Goal: Transaction & Acquisition: Subscribe to service/newsletter

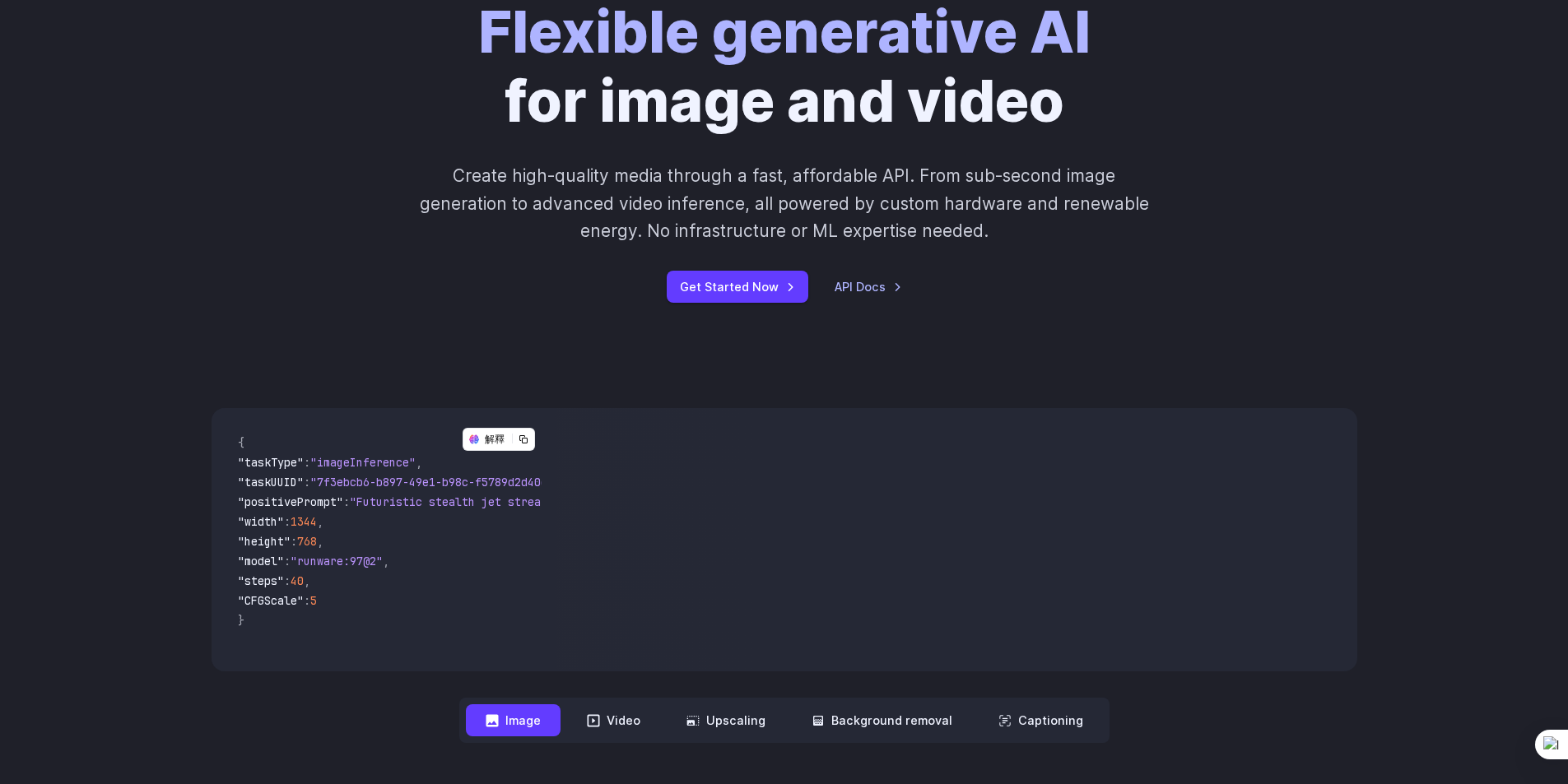
scroll to position [329, 0]
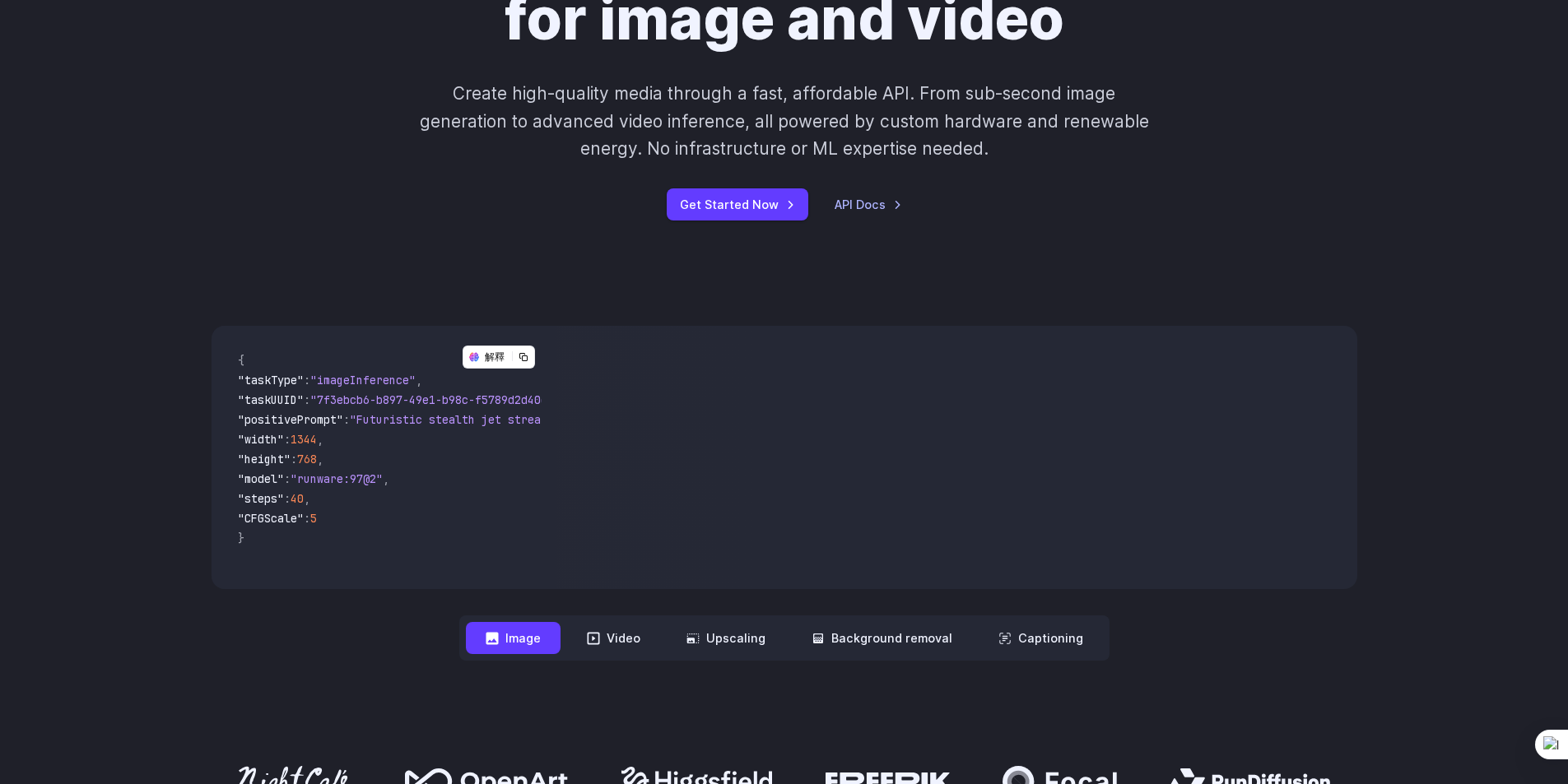
click at [526, 645] on button "Image" at bounding box center [513, 638] width 95 height 32
click at [528, 633] on button "Image" at bounding box center [513, 638] width 95 height 32
click at [516, 639] on button "Image" at bounding box center [513, 638] width 95 height 32
click at [493, 635] on icon at bounding box center [491, 638] width 12 height 12
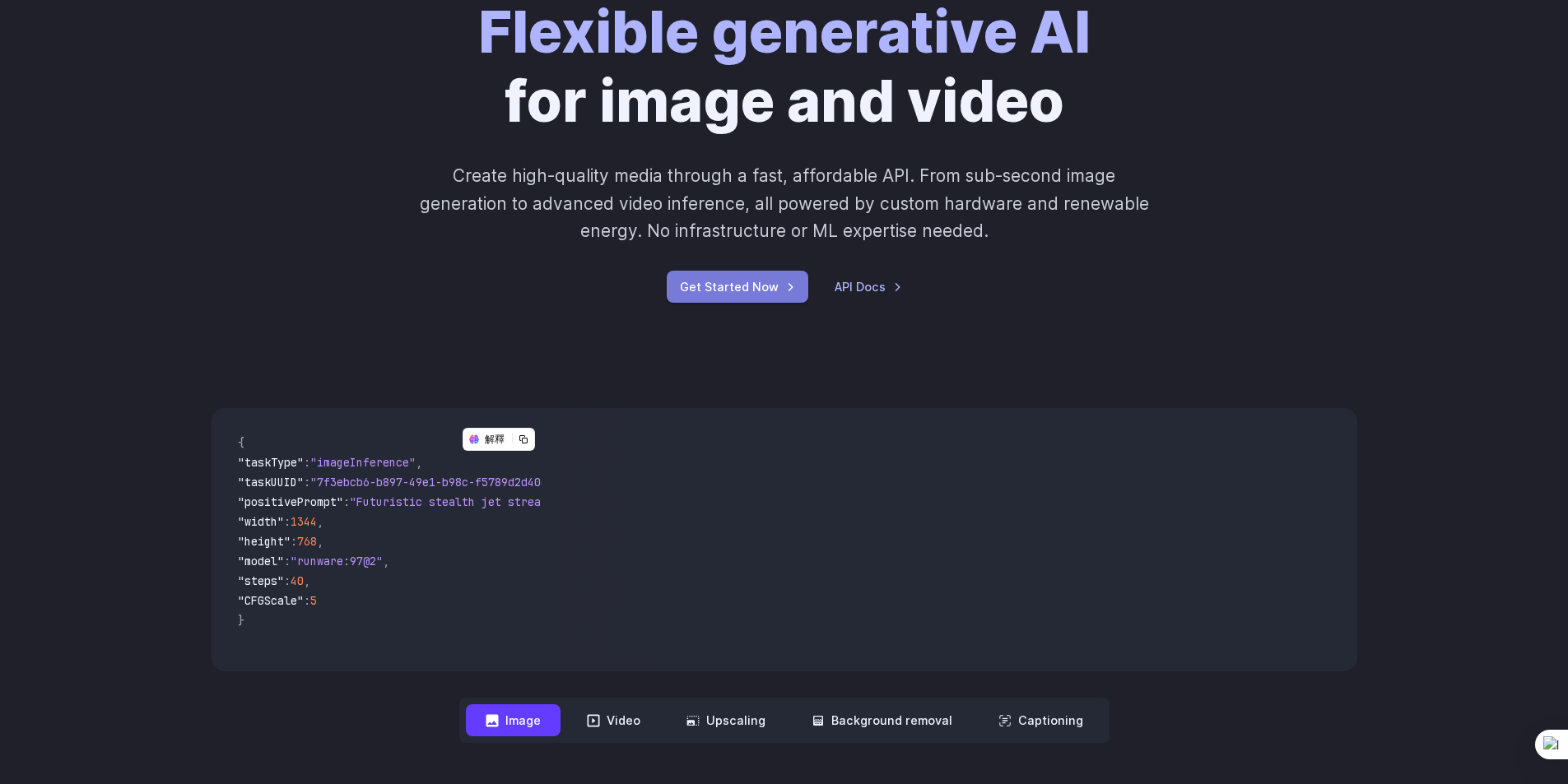
click at [763, 287] on link "Get Started Now" at bounding box center [738, 286] width 141 height 32
click at [627, 724] on button "Video" at bounding box center [613, 720] width 93 height 32
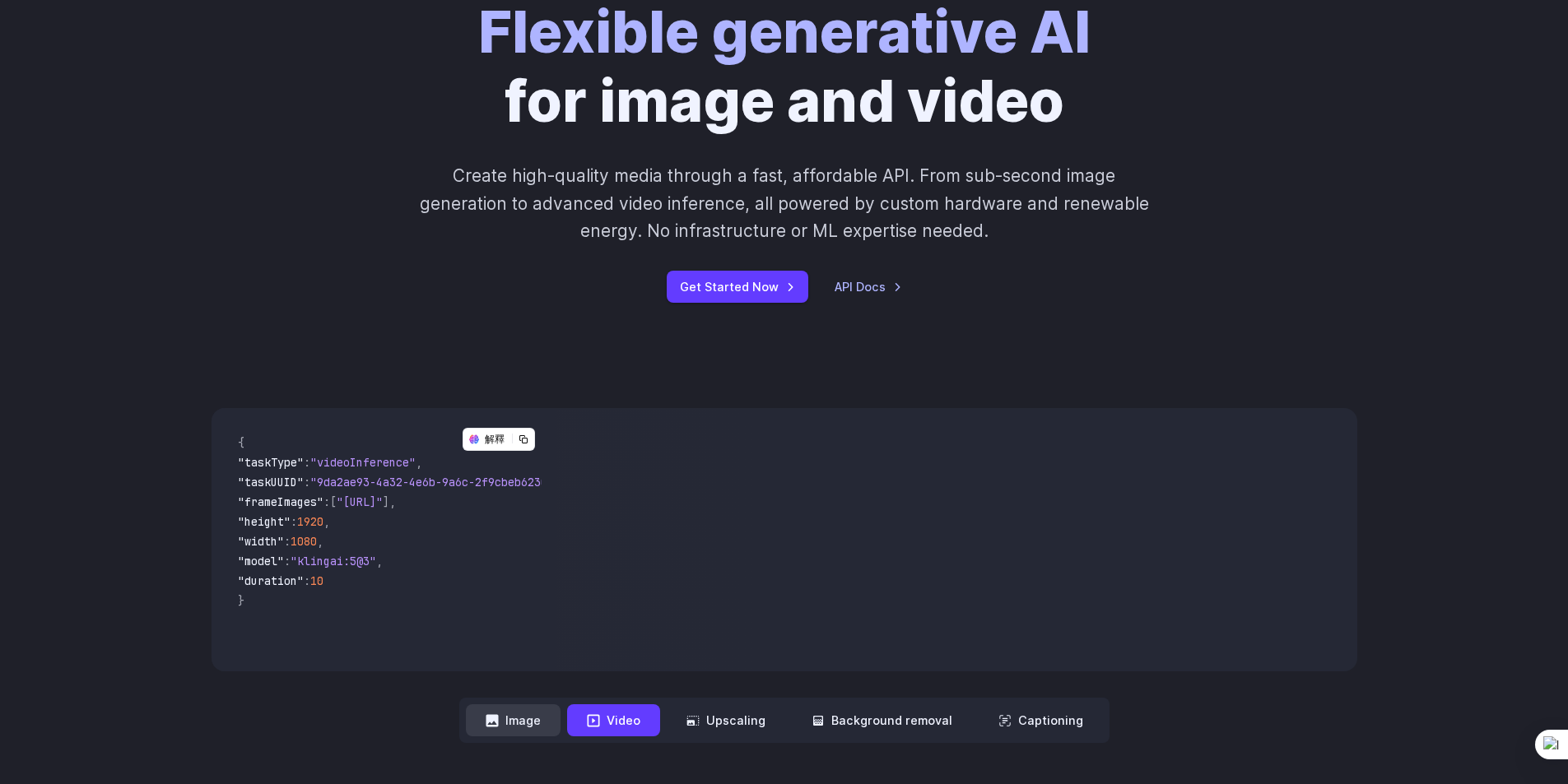
click at [528, 721] on button "Image" at bounding box center [513, 720] width 95 height 32
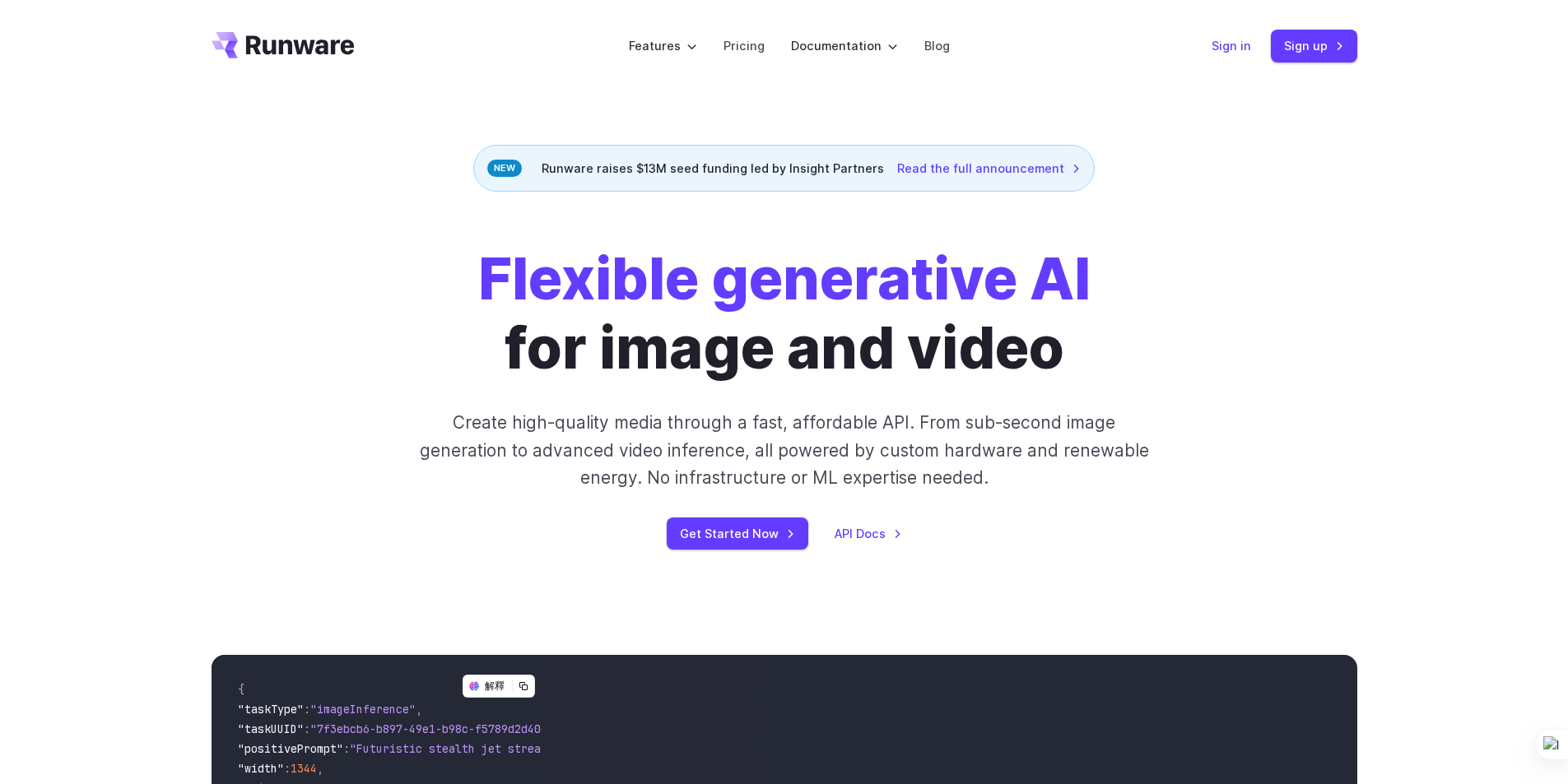
click at [1239, 45] on link "Sign in" at bounding box center [1231, 46] width 39 height 19
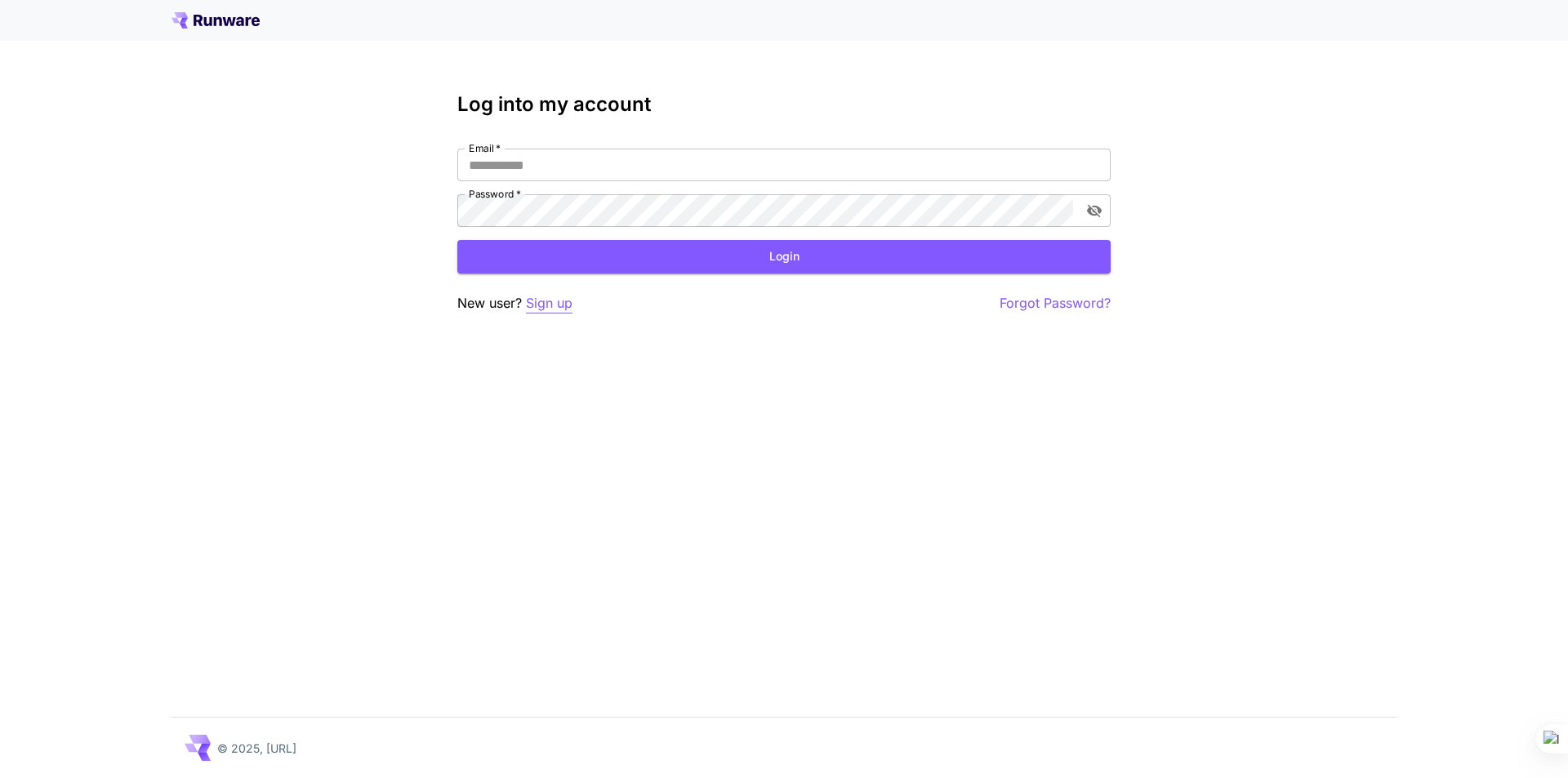
click at [554, 307] on p "Sign up" at bounding box center [549, 303] width 46 height 21
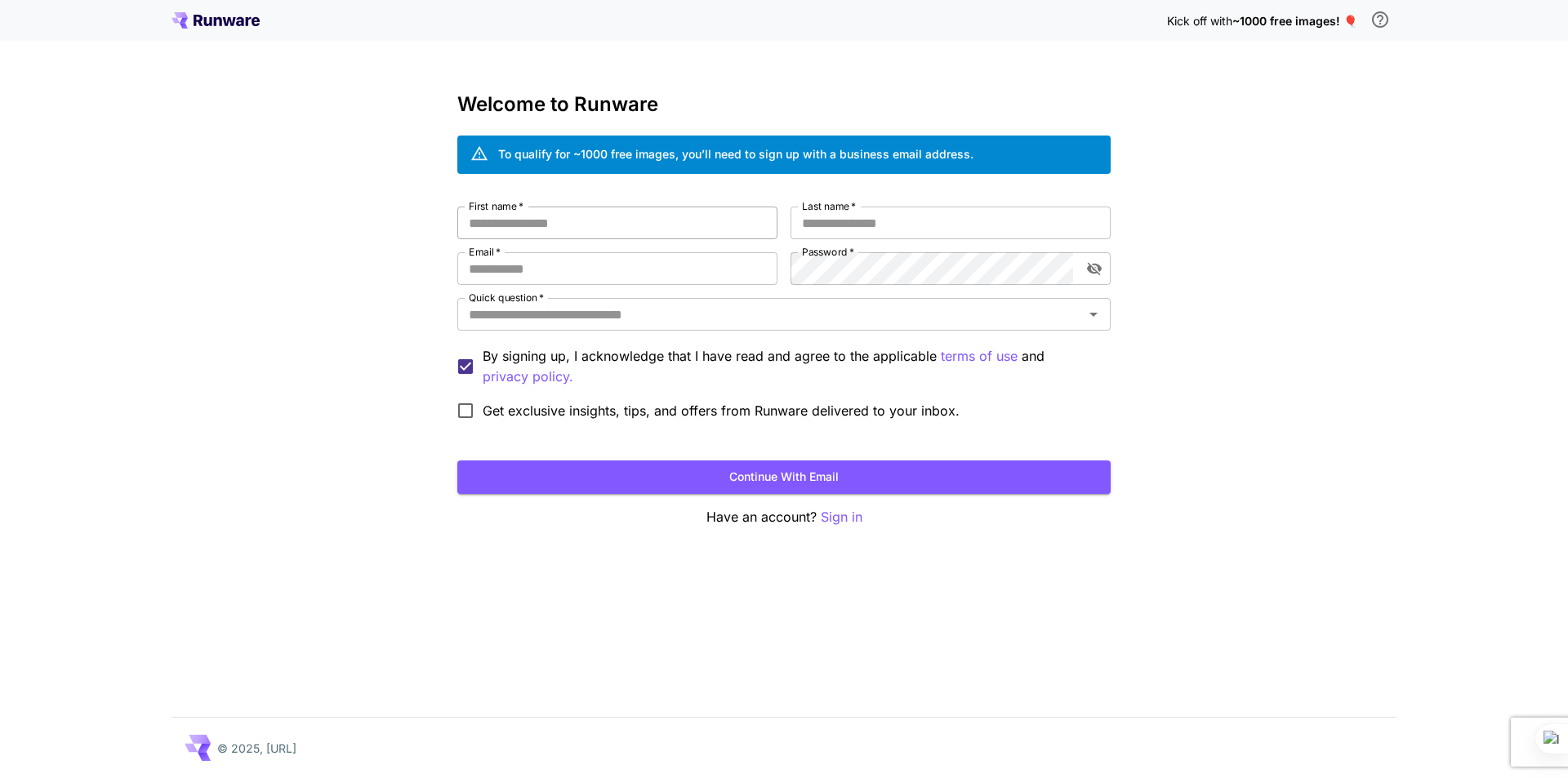
click at [634, 220] on input "First name   *" at bounding box center [617, 223] width 320 height 32
